Goal: Navigation & Orientation: Find specific page/section

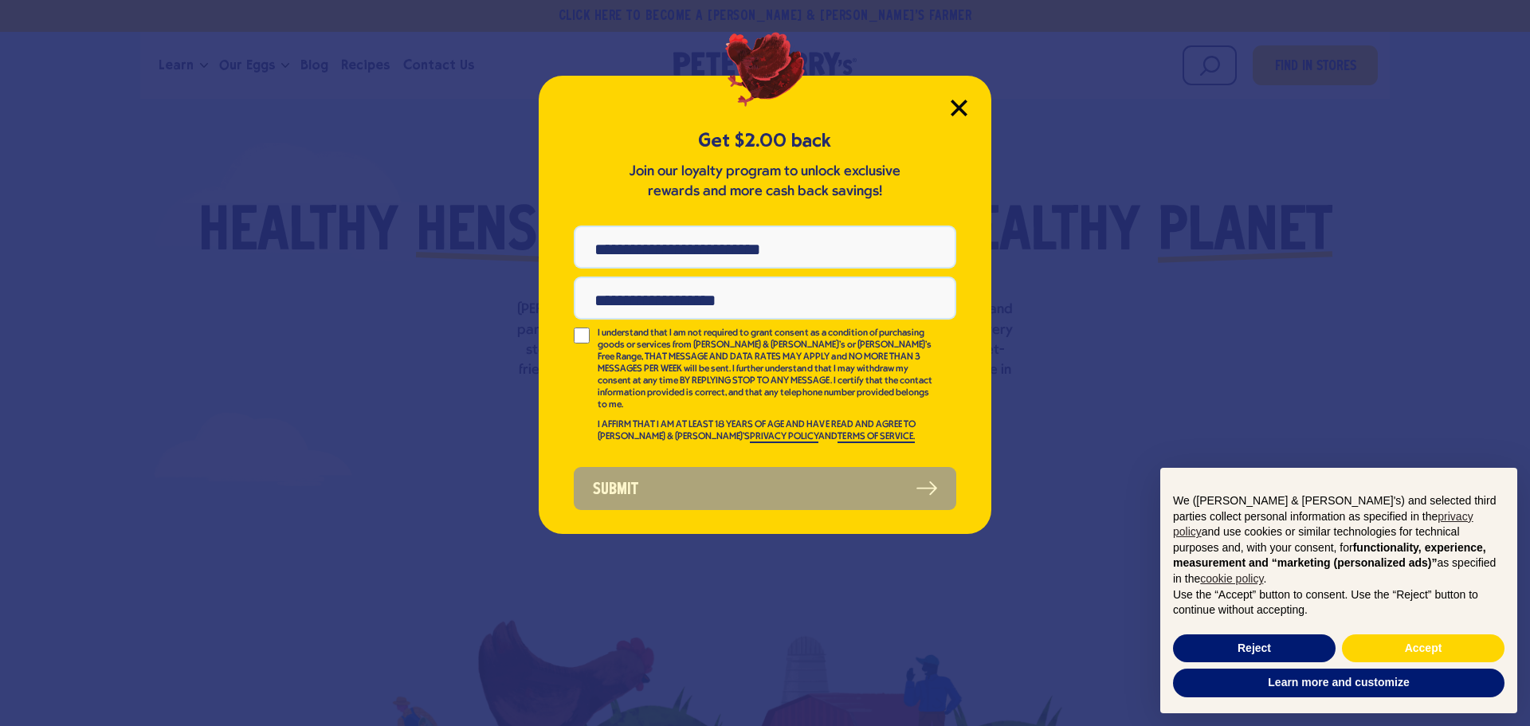
click at [958, 107] on icon "Close Modal" at bounding box center [958, 107] width 14 height 14
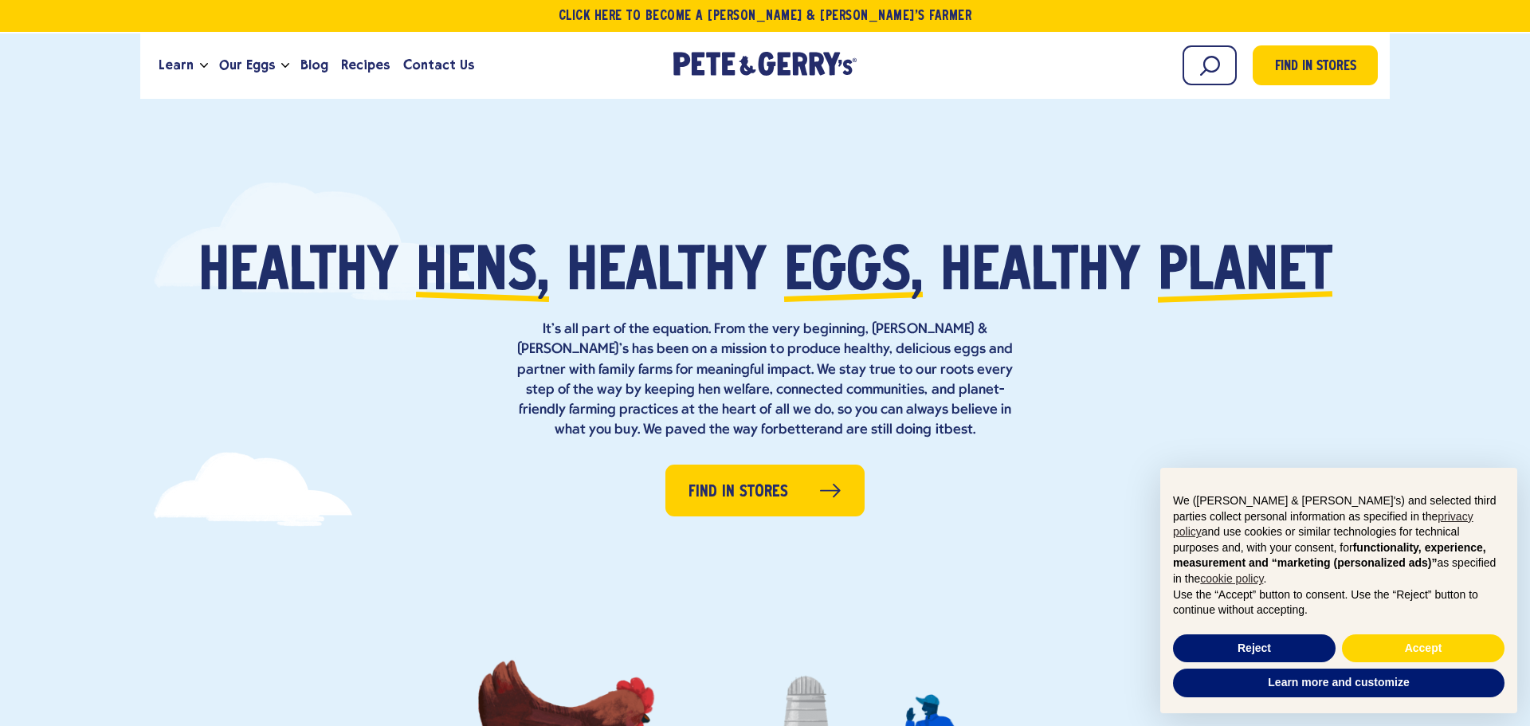
scroll to position [40, 0]
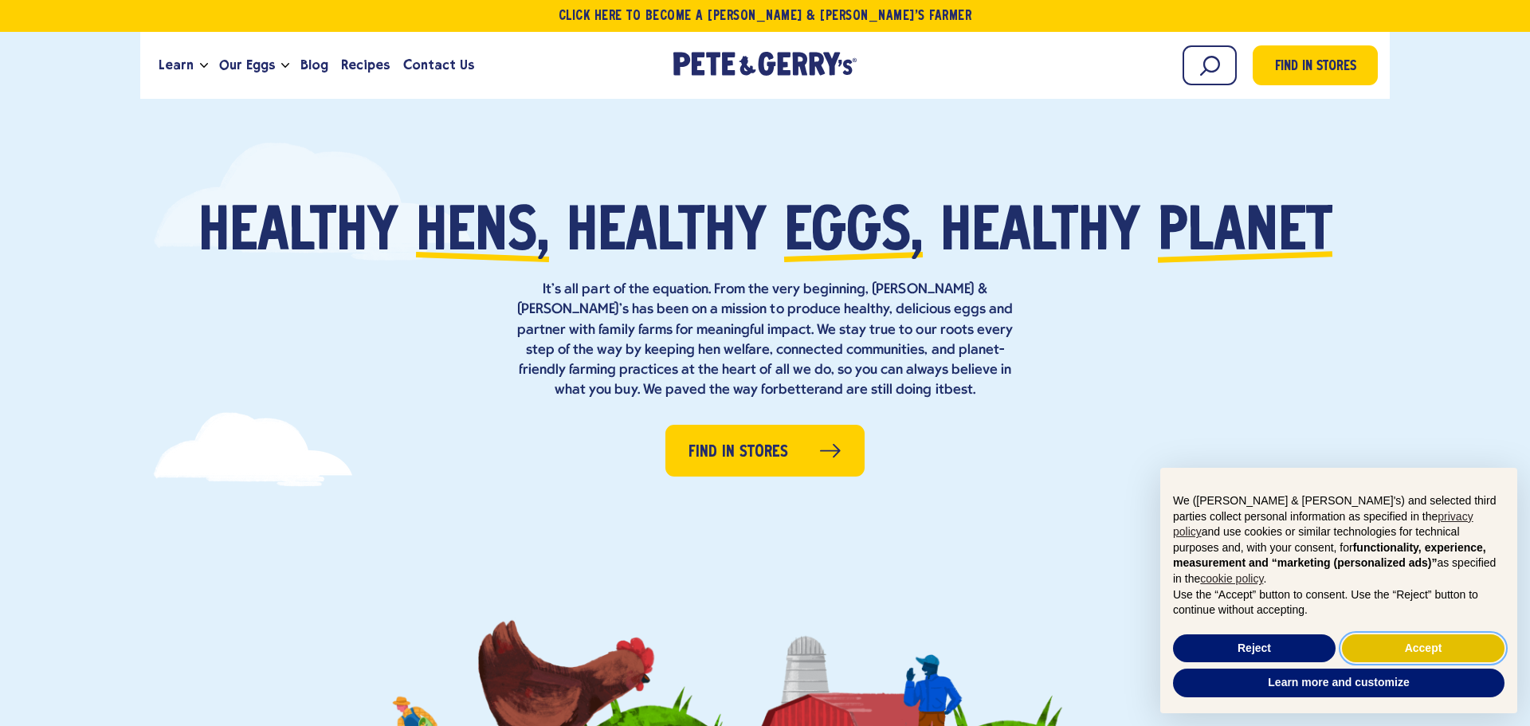
click at [1392, 652] on button "Accept" at bounding box center [1423, 648] width 163 height 29
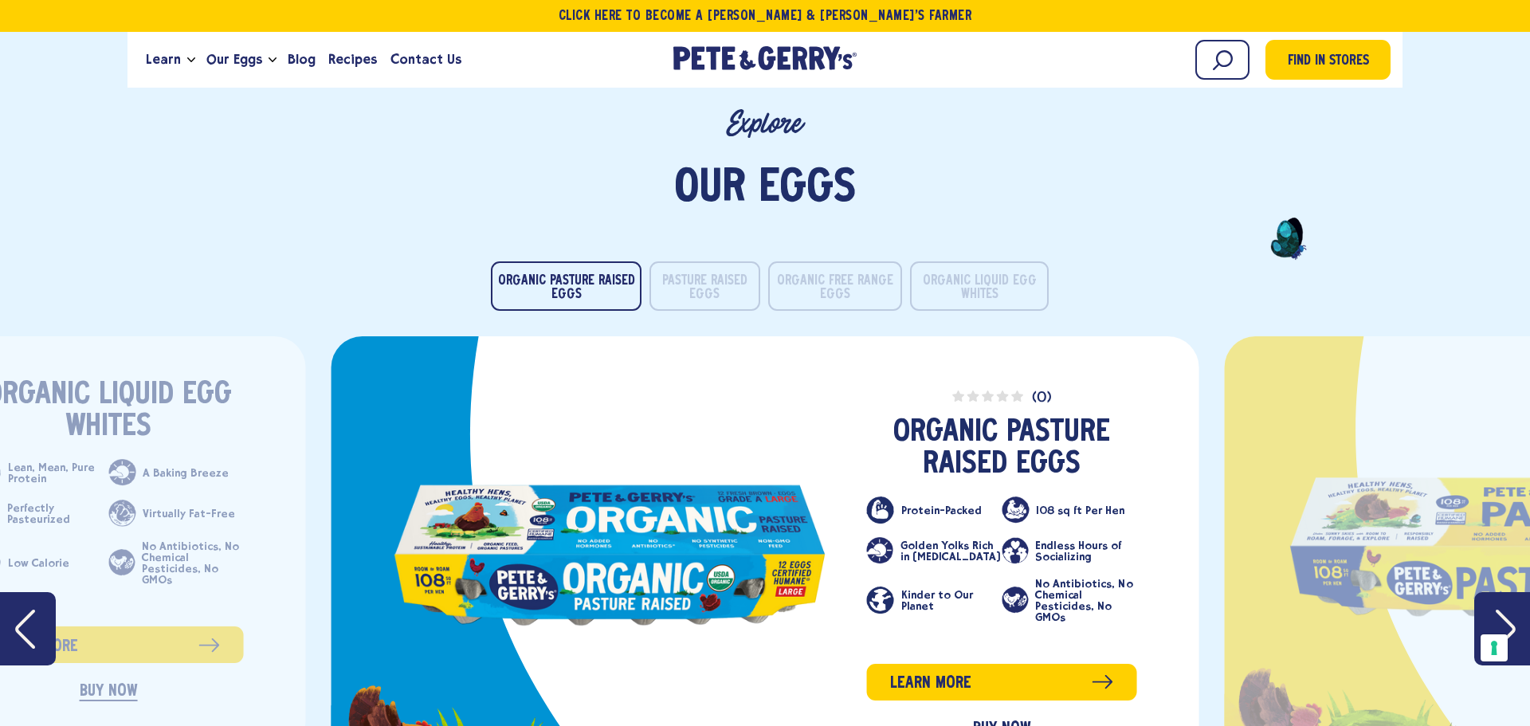
scroll to position [2431, 0]
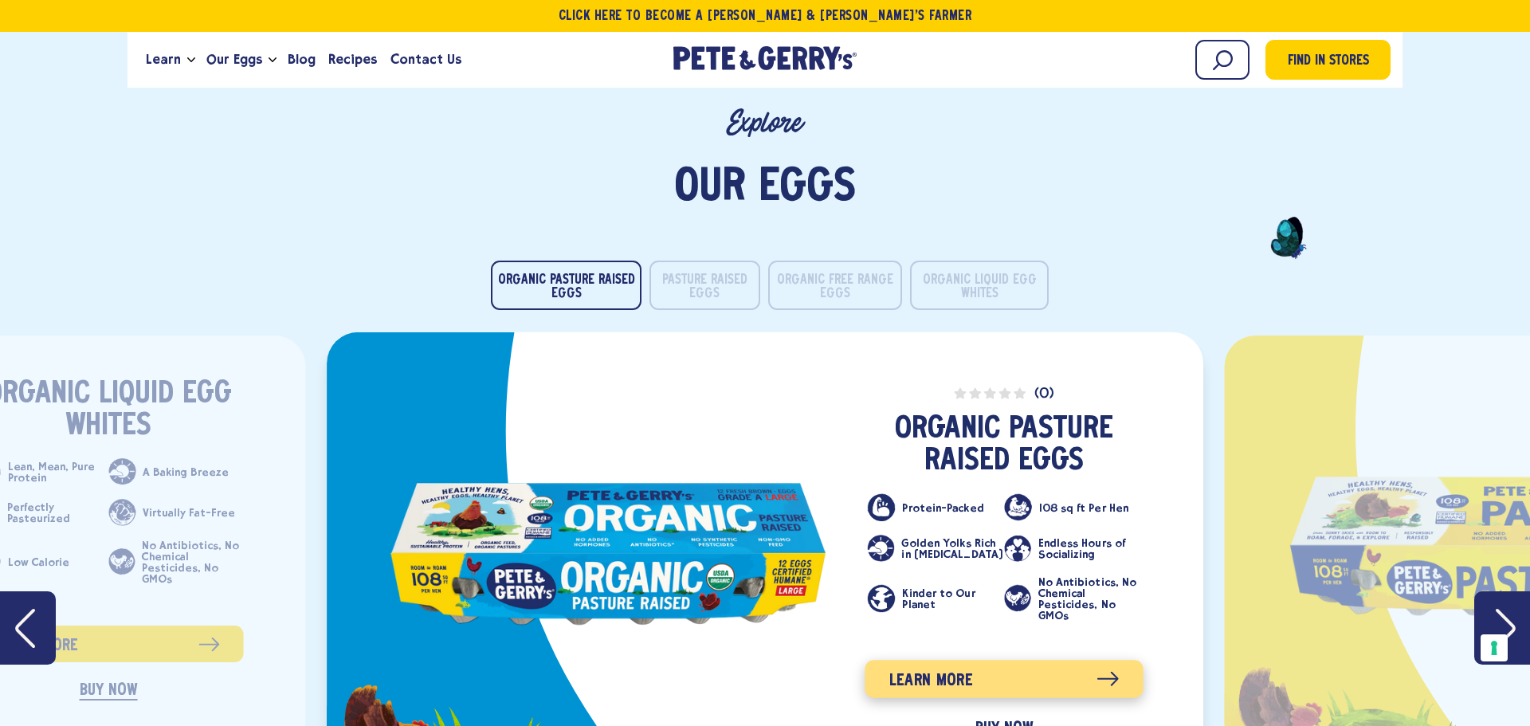
click at [963, 668] on span "Learn more" at bounding box center [931, 680] width 84 height 25
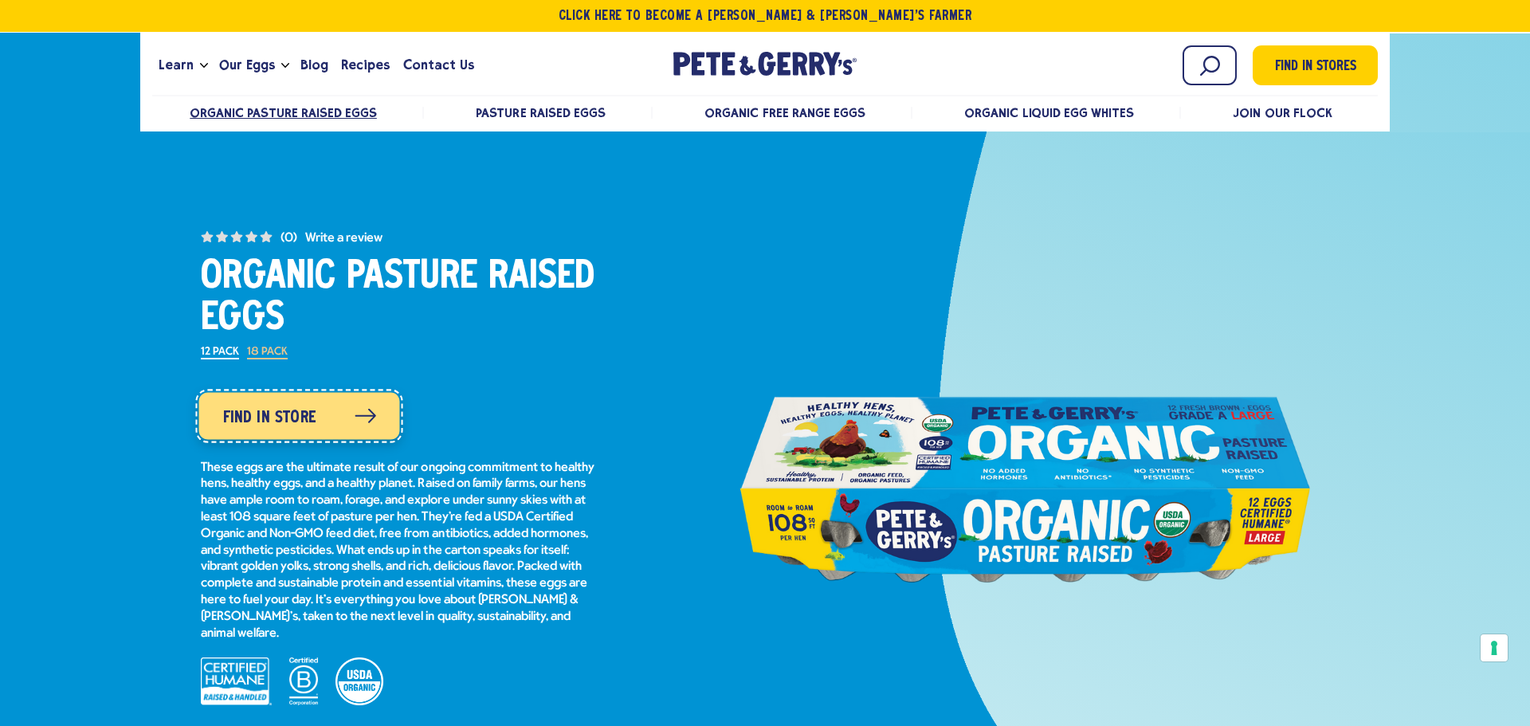
click at [250, 412] on span "Find in Store" at bounding box center [269, 417] width 93 height 25
